Goal: Transaction & Acquisition: Download file/media

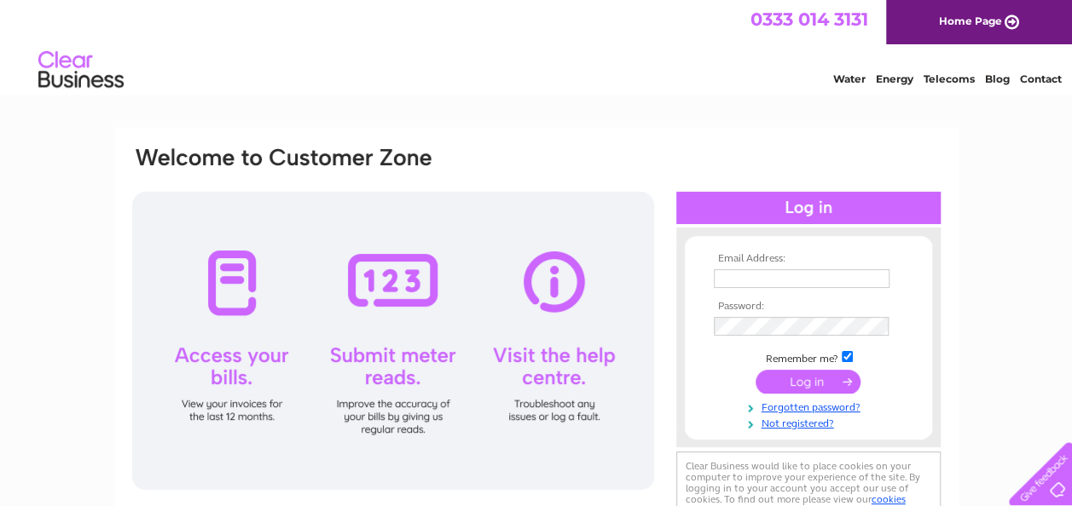
type input "info@firstflow.co.uk"
click at [790, 381] on input "submit" at bounding box center [807, 382] width 105 height 24
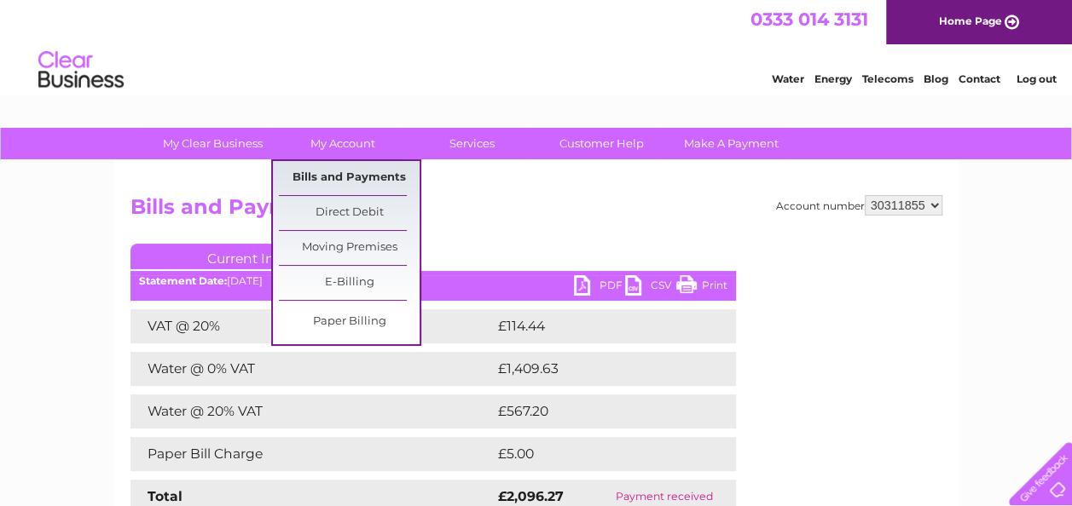
click at [343, 172] on link "Bills and Payments" at bounding box center [349, 178] width 141 height 34
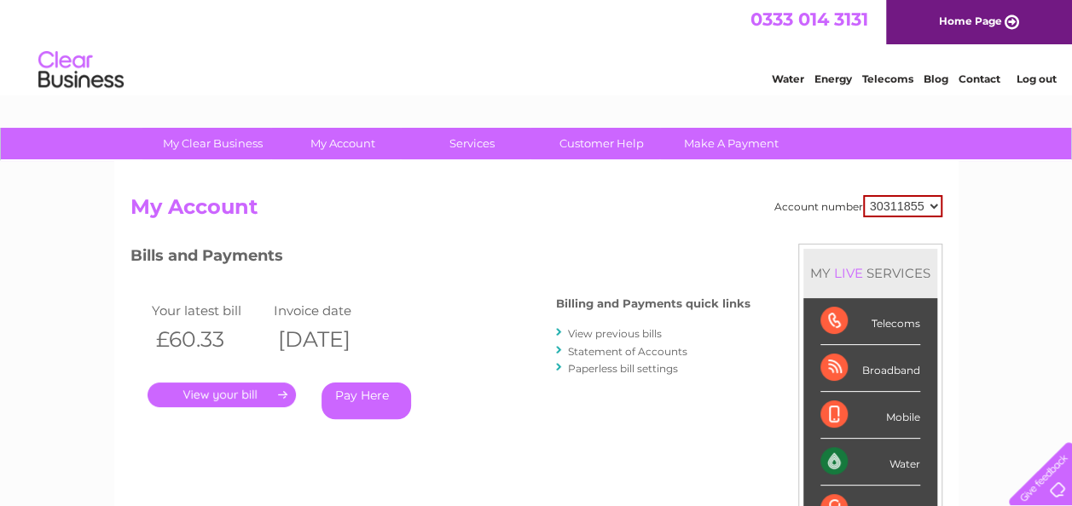
click at [244, 396] on link "." at bounding box center [221, 395] width 148 height 25
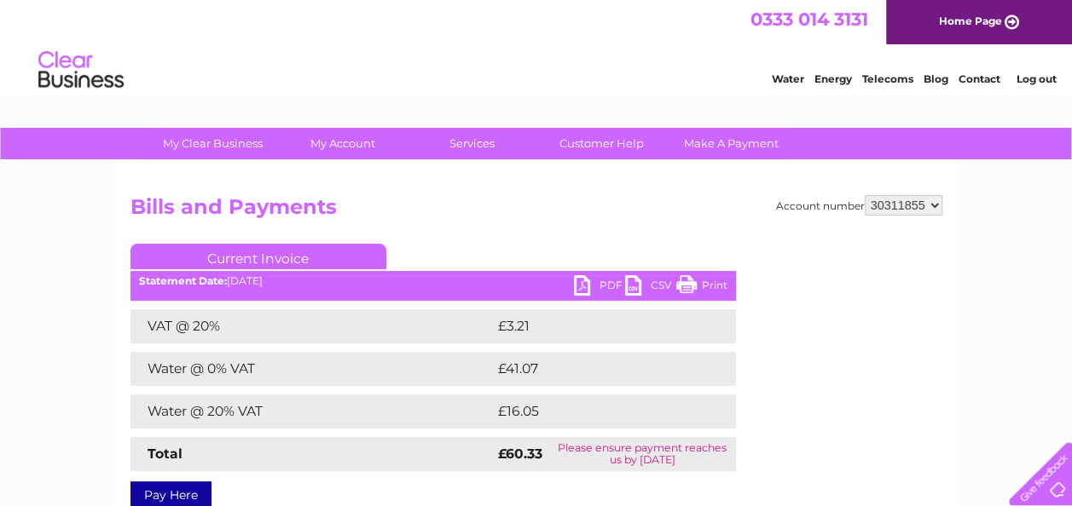
click at [581, 285] on link "PDF" at bounding box center [599, 287] width 51 height 25
